Goal: Navigation & Orientation: Find specific page/section

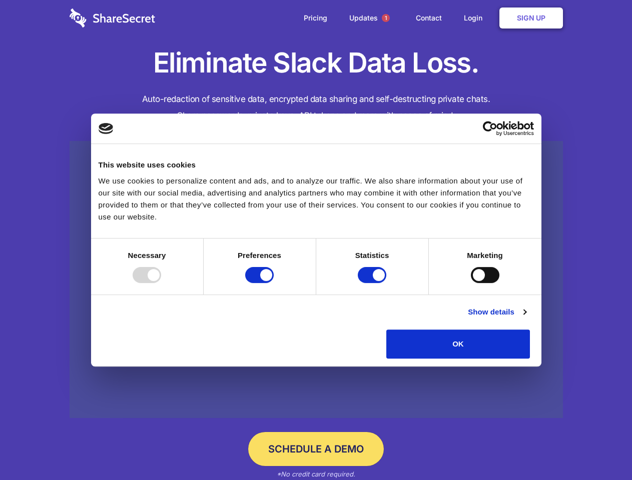
click at [161, 283] on div at bounding box center [147, 275] width 29 height 16
click at [274, 283] on input "Preferences" at bounding box center [259, 275] width 29 height 16
checkbox input "false"
click at [373, 283] on input "Statistics" at bounding box center [372, 275] width 29 height 16
checkbox input "false"
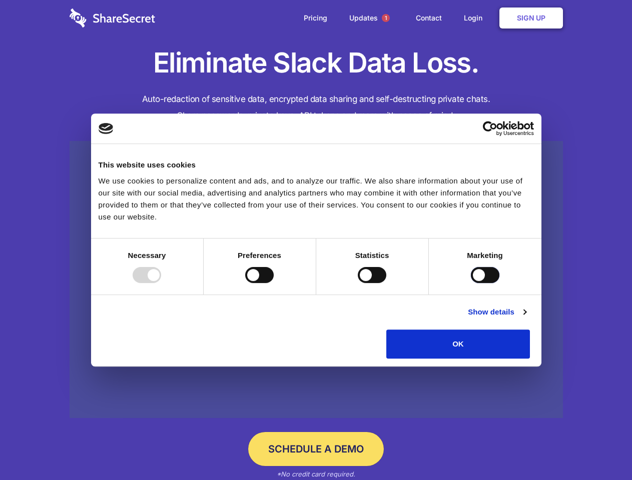
click at [471, 283] on input "Marketing" at bounding box center [485, 275] width 29 height 16
checkbox input "true"
click at [526, 318] on link "Show details" at bounding box center [497, 312] width 58 height 12
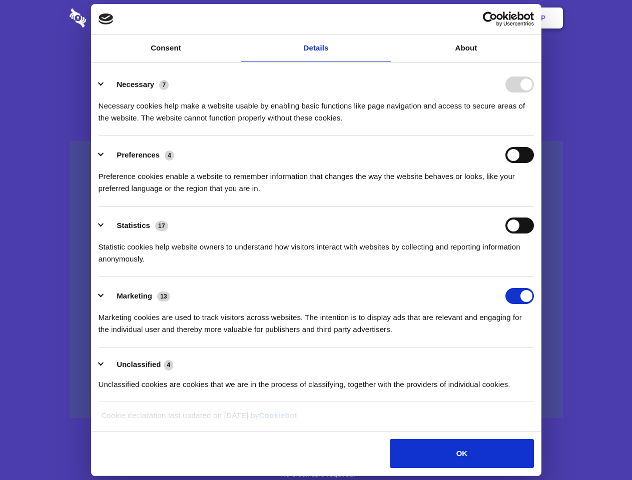
click at [538, 362] on ul "Necessary 7 Necessary cookies help make a website usable by enabling basic func…" at bounding box center [316, 234] width 445 height 337
click at [385, 18] on span "1" at bounding box center [386, 18] width 8 height 8
